Goal: Find specific page/section: Find specific page/section

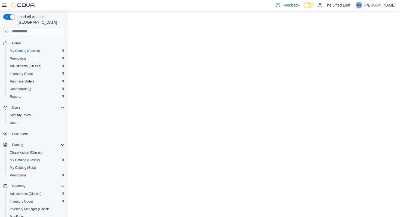
select select "**********"
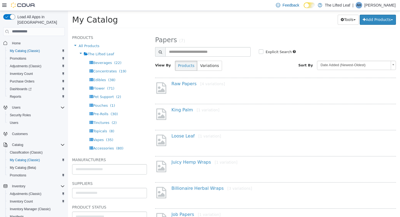
scroll to position [53, 0]
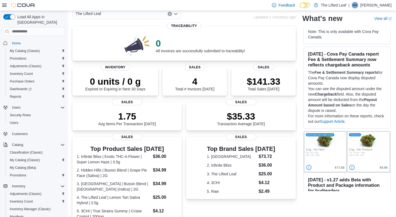
scroll to position [1955, 0]
